Goal: Information Seeking & Learning: Learn about a topic

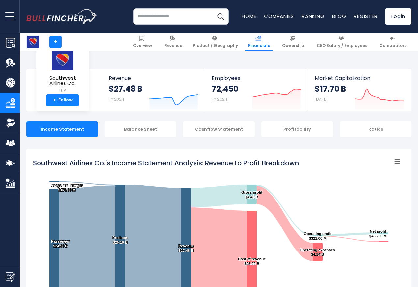
scroll to position [356, 0]
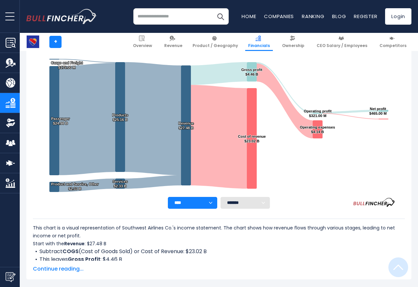
scroll to position [356, 0]
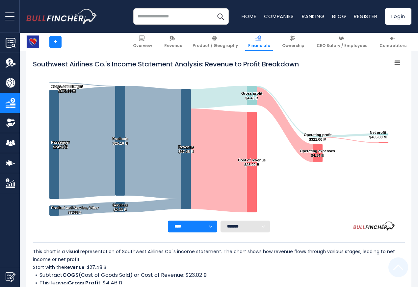
scroll to position [356, 0]
